Goal: Task Accomplishment & Management: Complete application form

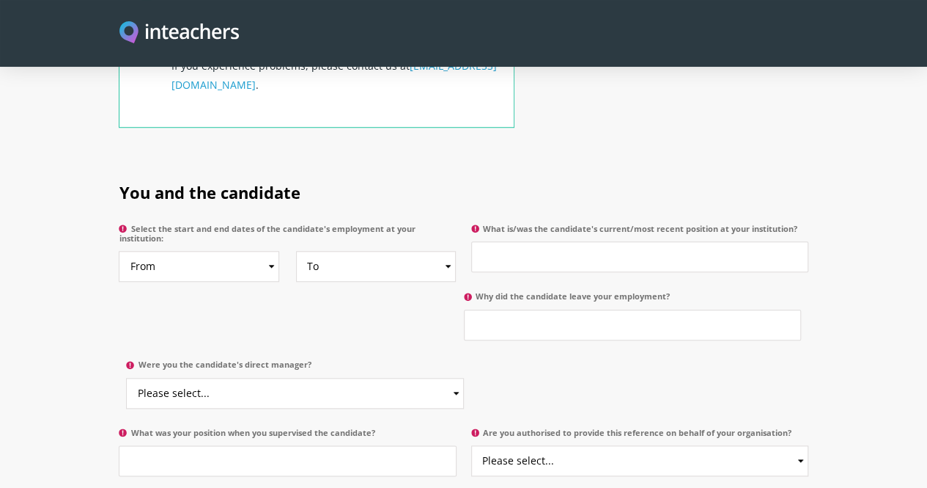
scroll to position [667, 0]
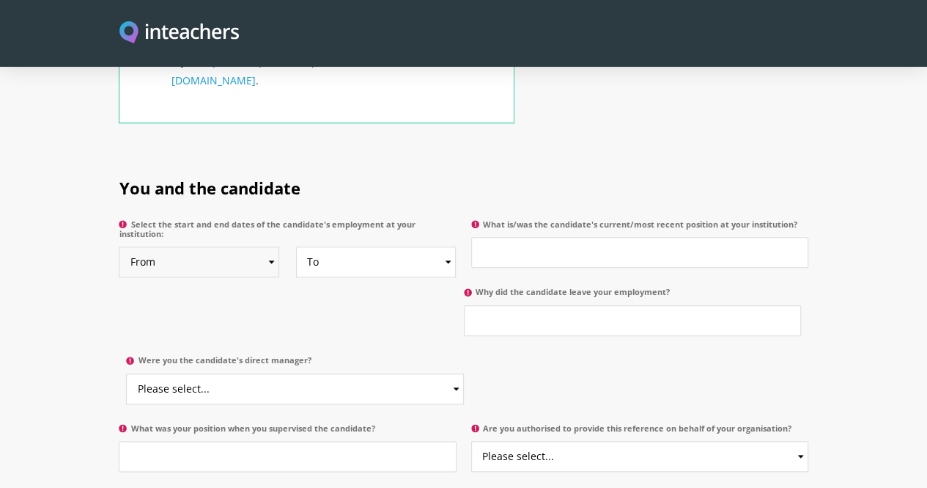
click at [191, 246] on select "From 2025 2024 2023 2022 2021 2020 2019 2018 2017 2016 2015 2014 2013 2012 2011…" at bounding box center [199, 261] width 161 height 31
select select "2023"
click at [119, 246] on select "From 2025 2024 2023 2022 2021 2020 2019 2018 2017 2016 2015 2014 2013 2012 2011…" at bounding box center [199, 261] width 161 height 31
click at [348, 246] on select "To Currently 2025 2024 2023 2022 2021 2020 2019 2018 2017 2016 2015 2014 2013 2…" at bounding box center [376, 261] width 161 height 31
select select "2025"
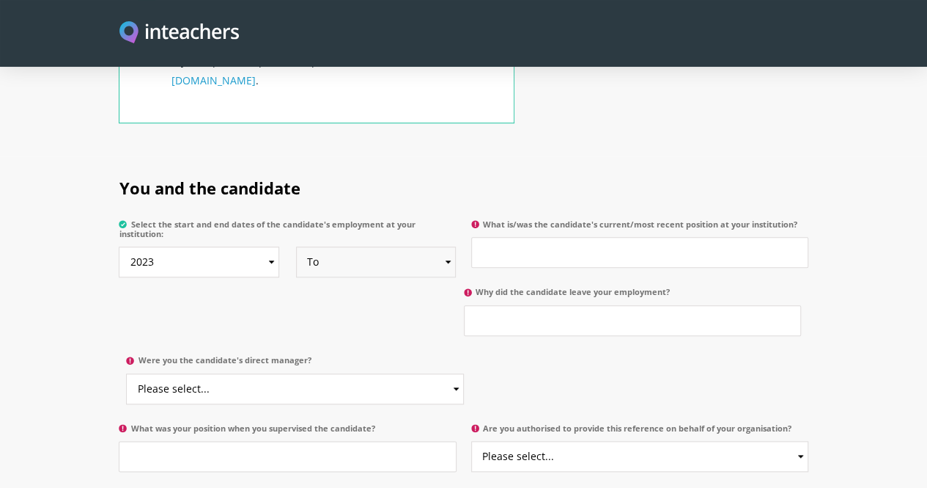
click at [296, 246] on select "To Currently 2025 2024 2023 2022 2021 2020 2019 2018 2017 2016 2015 2014 2013 2…" at bounding box center [376, 261] width 161 height 31
click at [581, 237] on input "What is/was the candidate's current/most recent position at your institution?" at bounding box center [639, 252] width 337 height 31
type input "Accountant"
click at [464, 305] on input "Why did the candidate leave your employment?" at bounding box center [632, 320] width 337 height 31
click at [464, 305] on input "Growth Oppurtunity" at bounding box center [632, 320] width 337 height 31
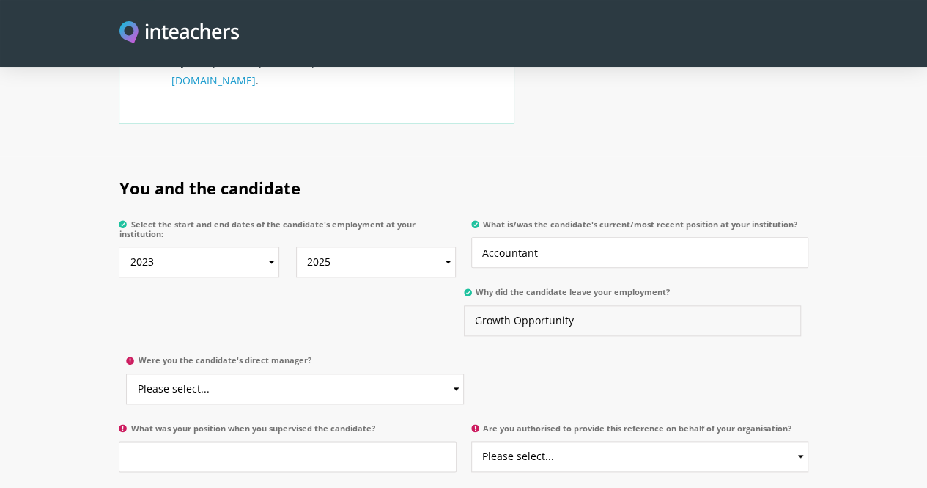
type input "Growth Opportunity"
click at [463, 373] on select "Please select... Yes No" at bounding box center [294, 388] width 337 height 31
select select "Yes"
click at [463, 373] on select "Please select... Yes No" at bounding box center [294, 388] width 337 height 31
click at [265, 441] on input "What was your position when you supervised the candidate?" at bounding box center [287, 456] width 337 height 31
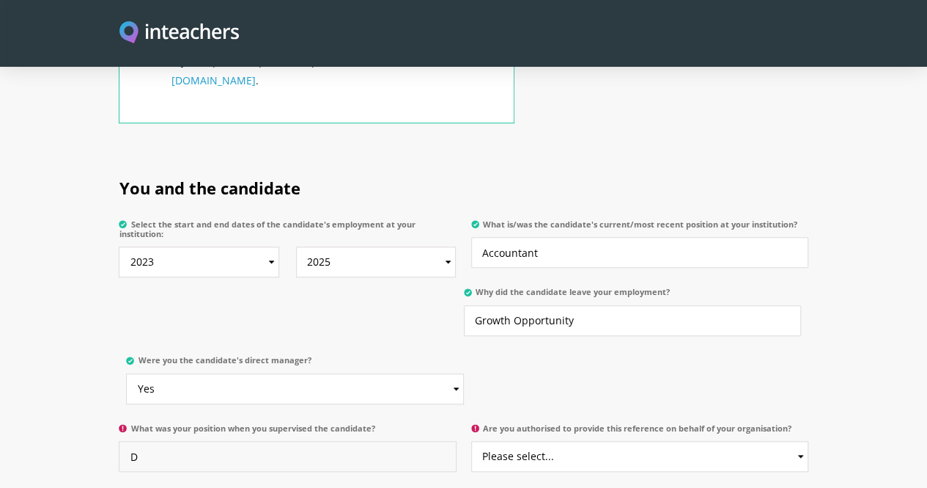
click at [265, 441] on input "D" at bounding box center [287, 456] width 337 height 31
type input "Deputy Finance Manager"
click at [584, 441] on select "Please select... Yes No" at bounding box center [639, 456] width 337 height 31
select select "Yes"
click at [472, 441] on select "Please select... Yes No" at bounding box center [639, 456] width 337 height 31
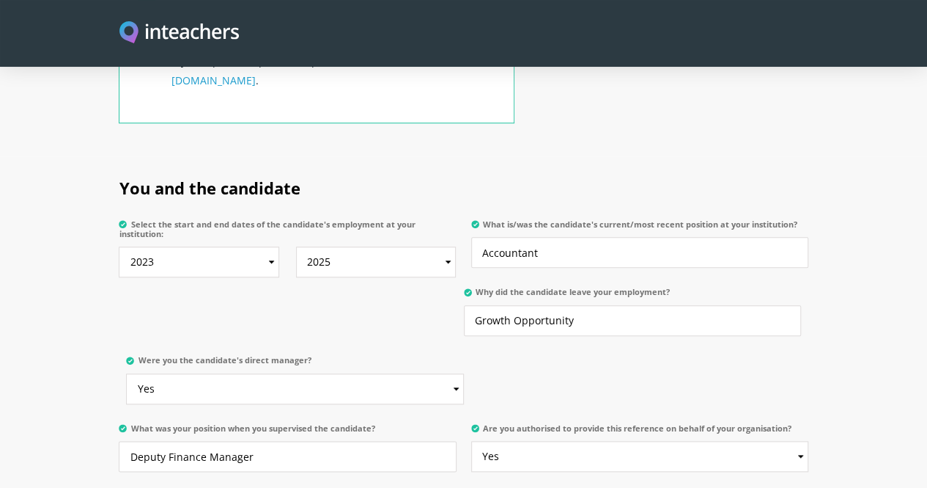
select select "Yes"
click at [584, 424] on div "You and the candidate Select the start and end dates of the candidate's employm…" at bounding box center [464, 354] width 704 height 397
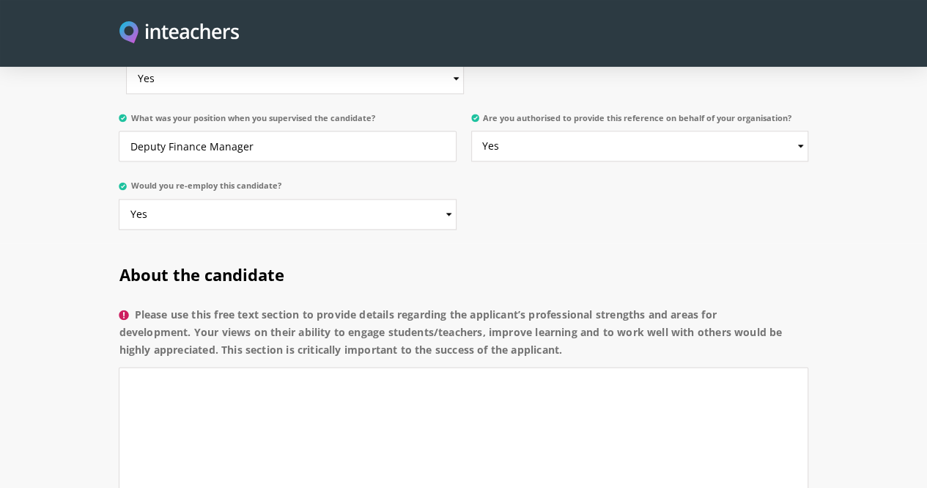
scroll to position [1019, 0]
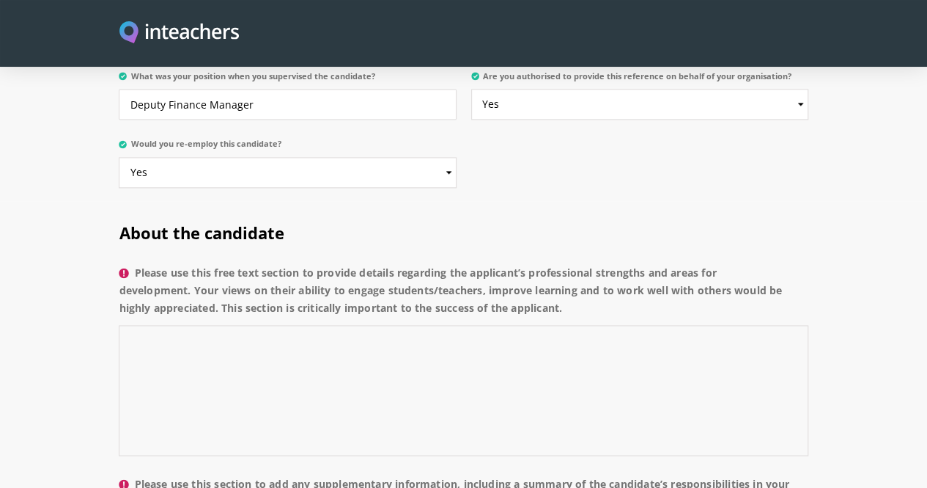
click at [686, 325] on textarea "Please use this free text section to provide details regarding the applicant’s …" at bounding box center [463, 390] width 689 height 131
paste textarea "Ensures accuracy in invoices, reconciliations, and customer accounts."
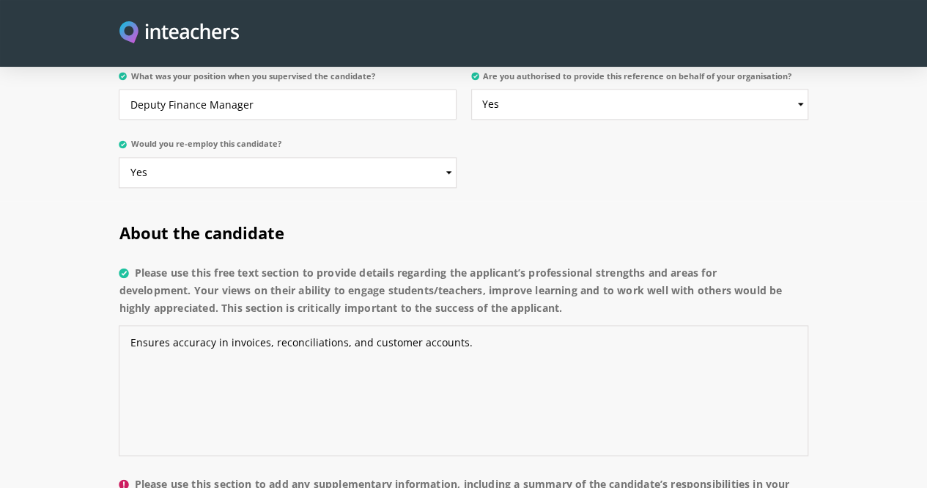
type textarea "Ensures accuracy in invoices, reconciliations, and customer accounts."
